Goal: Obtain resource: Download file/media

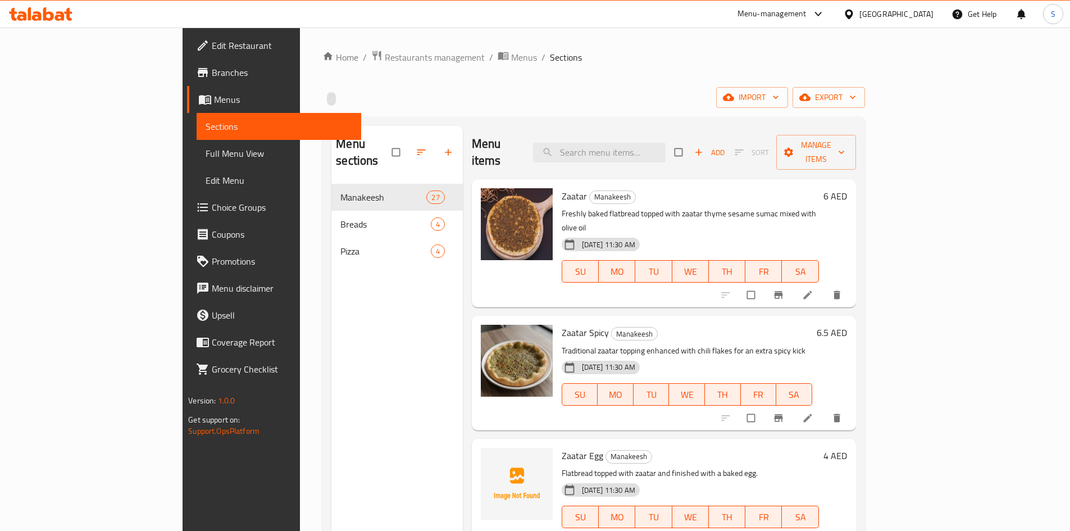
click at [65, 17] on icon at bounding box center [40, 13] width 63 height 13
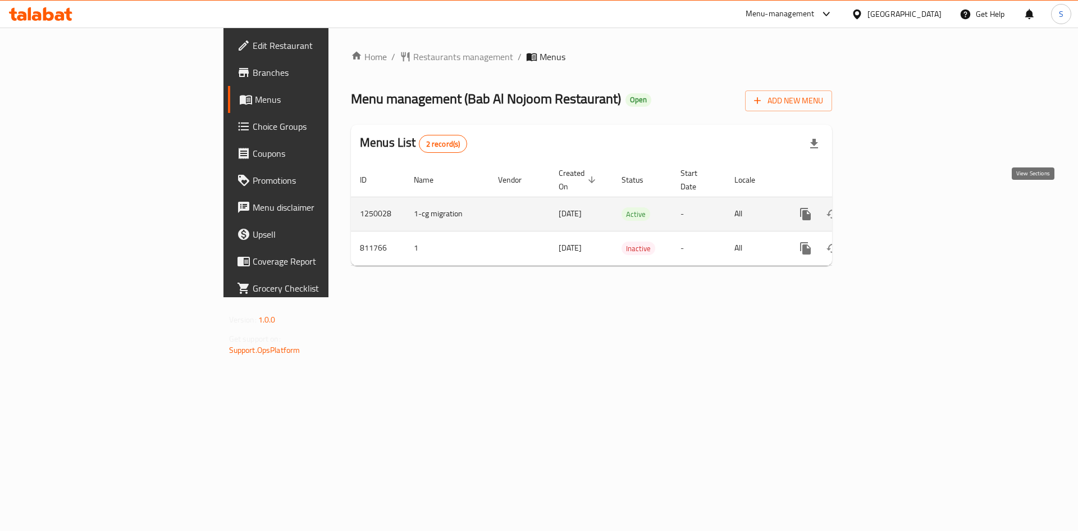
click at [900, 203] on link "enhanced table" at bounding box center [886, 214] width 27 height 27
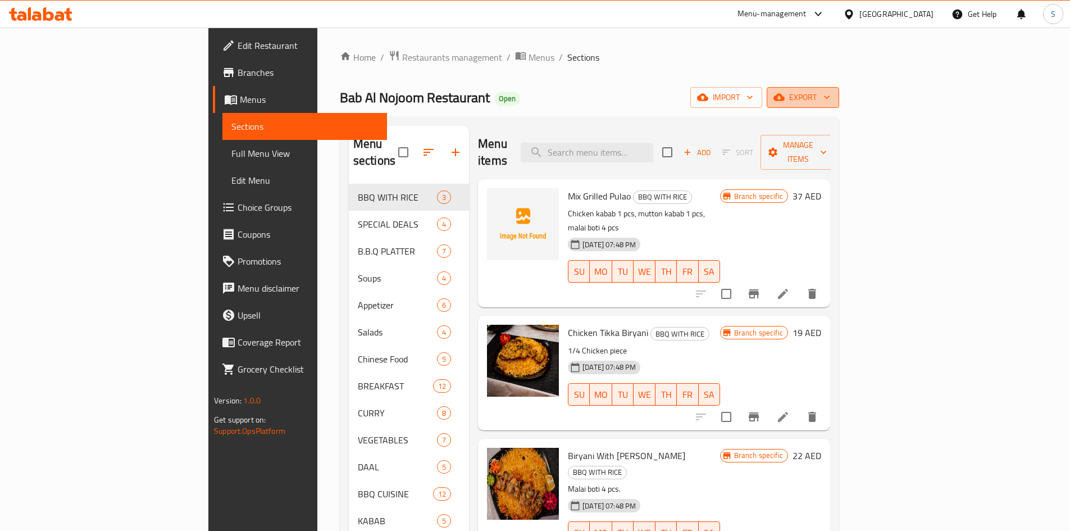
click at [830, 98] on span "export" at bounding box center [803, 97] width 54 height 14
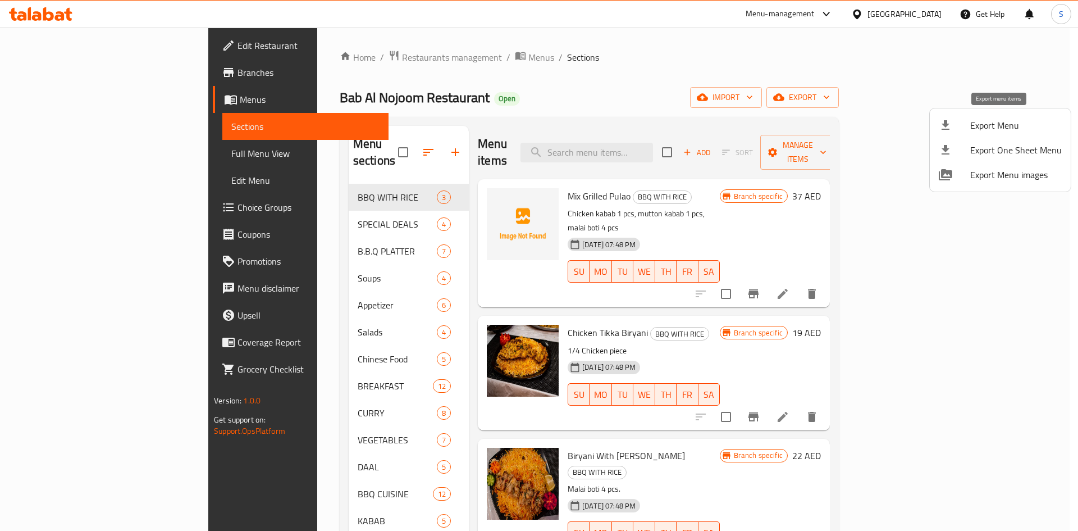
click at [962, 115] on li "Export Menu" at bounding box center [1000, 125] width 141 height 25
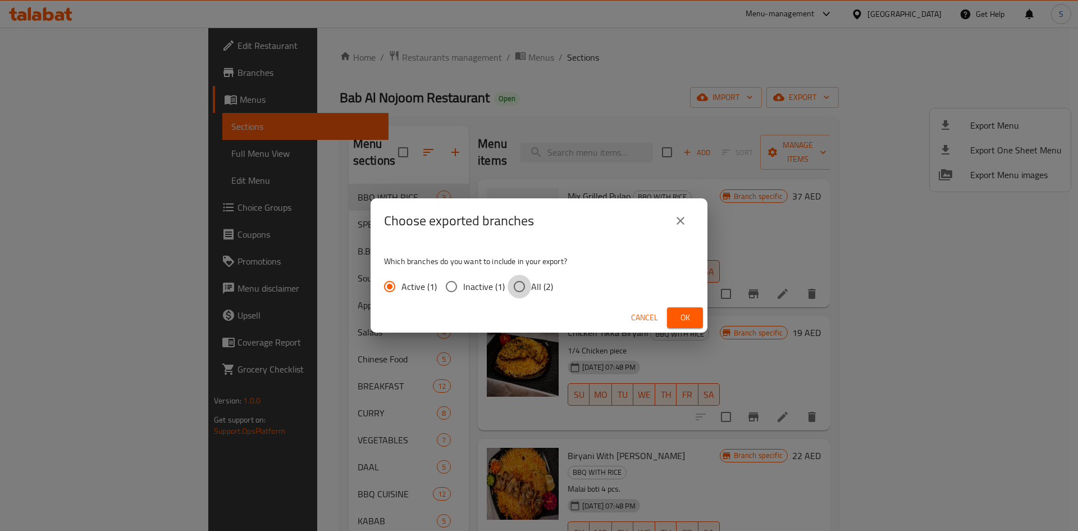
click at [514, 282] on input "All (2)" at bounding box center [520, 287] width 24 height 24
radio input "true"
click at [691, 317] on span "Ok" at bounding box center [685, 318] width 18 height 14
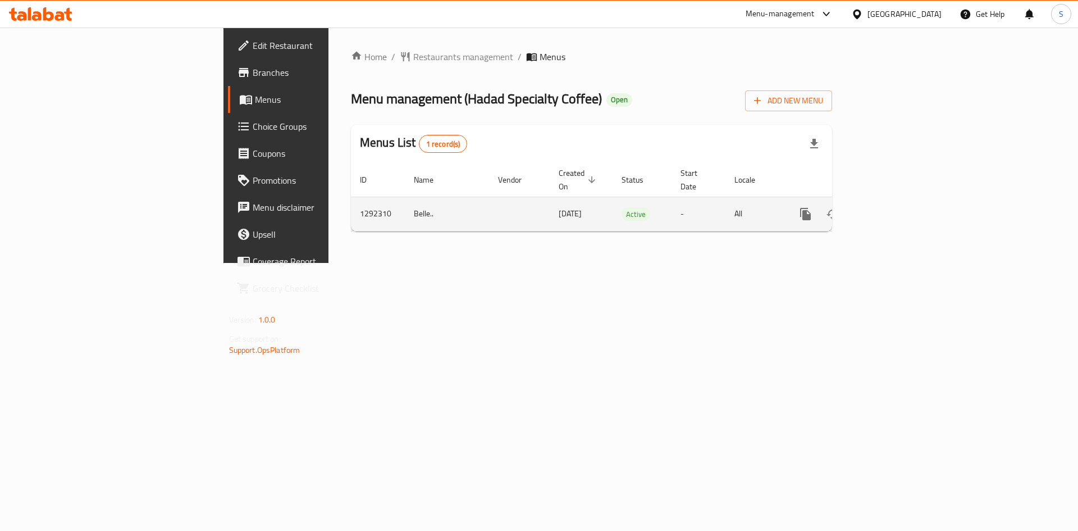
click at [900, 203] on link "enhanced table" at bounding box center [886, 214] width 27 height 27
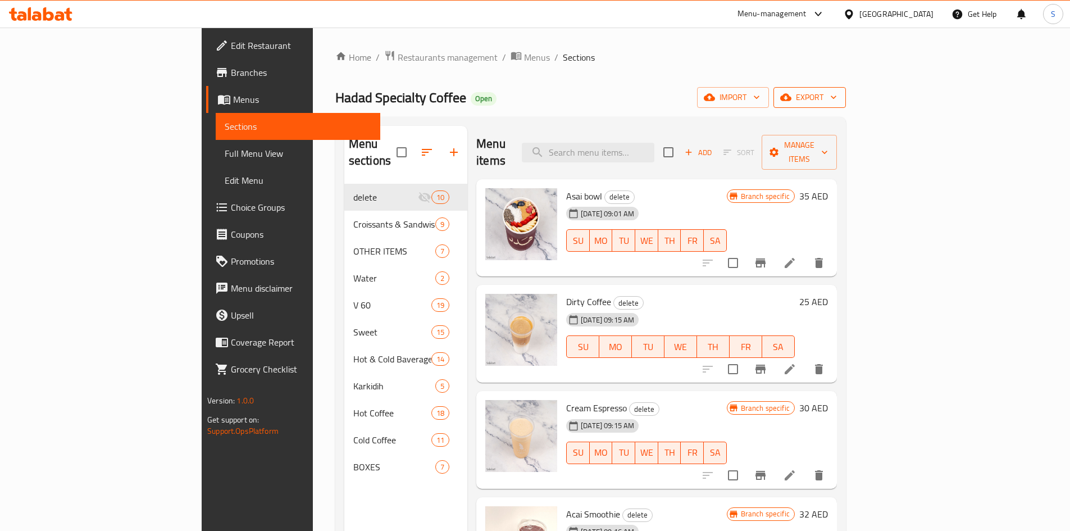
click at [791, 95] on icon "button" at bounding box center [785, 97] width 11 height 7
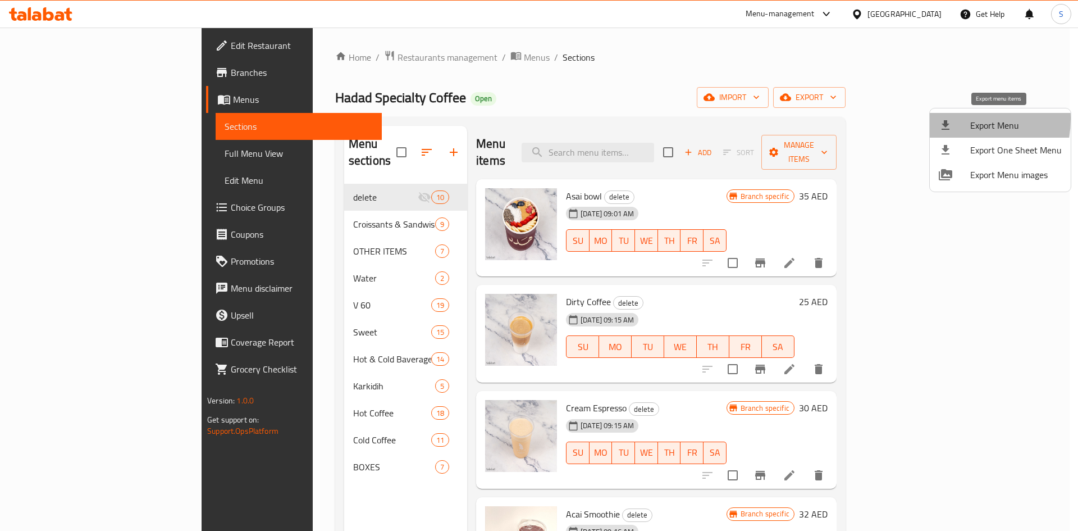
click at [949, 119] on icon at bounding box center [945, 125] width 13 height 13
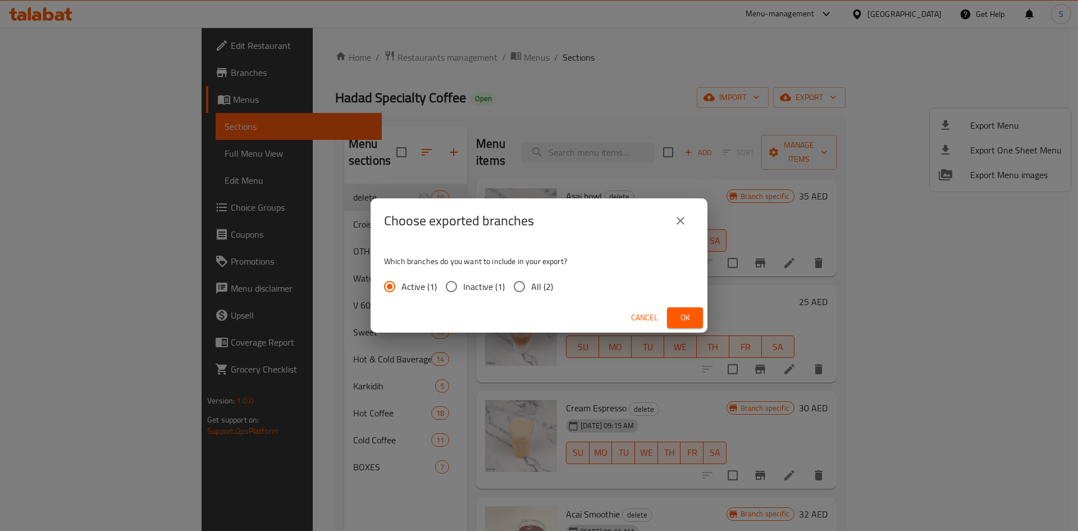
click at [535, 284] on span "All (2)" at bounding box center [542, 286] width 22 height 13
click at [531, 284] on input "All (2)" at bounding box center [520, 287] width 24 height 24
radio input "true"
click at [695, 318] on button "Ok" at bounding box center [685, 317] width 36 height 21
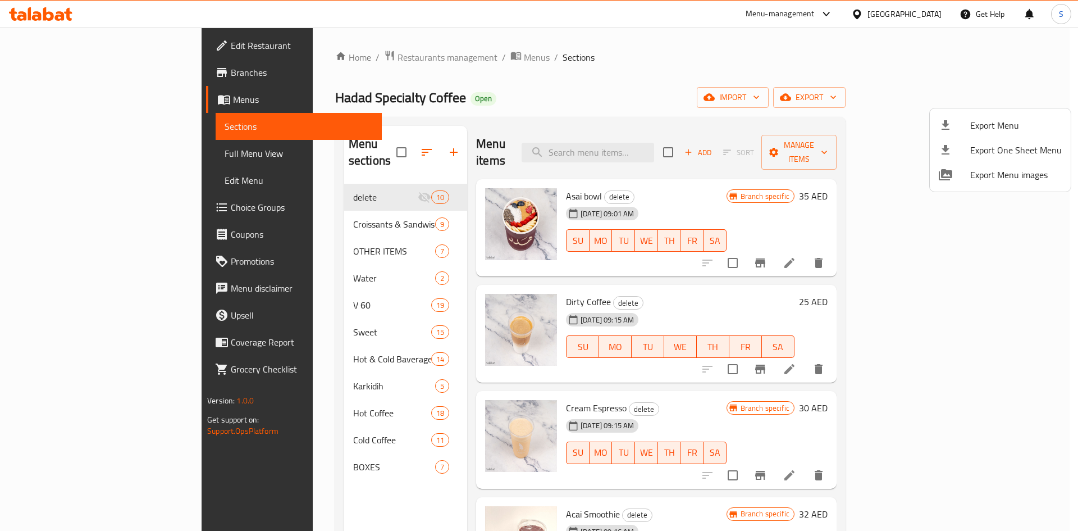
click at [67, 44] on div at bounding box center [539, 265] width 1078 height 531
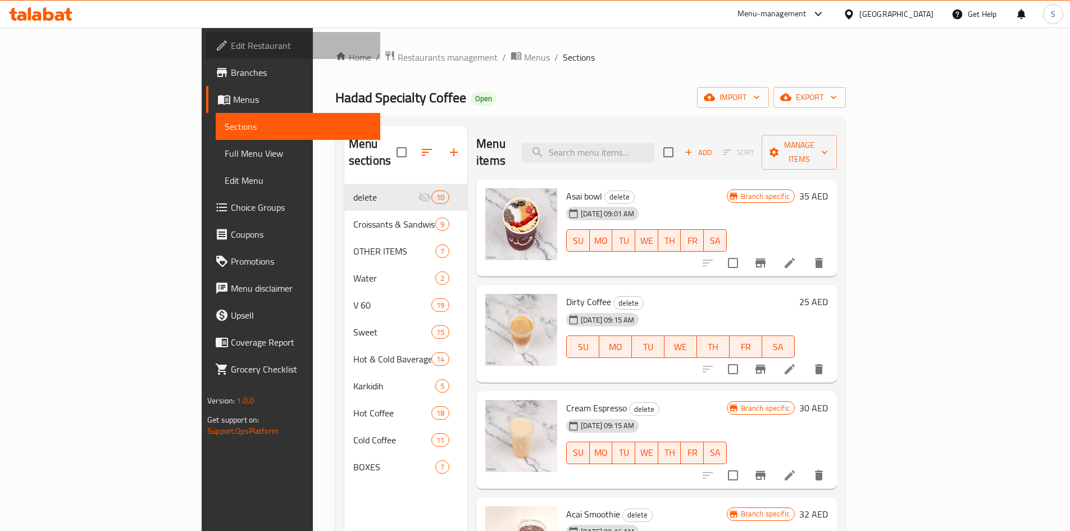
click at [231, 44] on span "Edit Restaurant" at bounding box center [301, 45] width 140 height 13
